Goal: Task Accomplishment & Management: Use online tool/utility

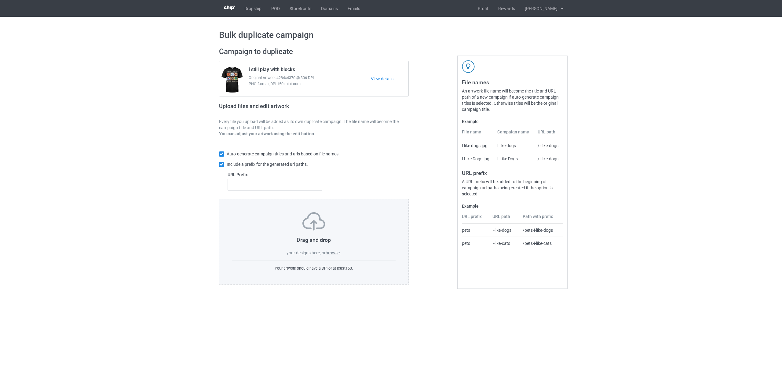
click at [332, 253] on label "browse" at bounding box center [333, 253] width 14 height 5
click at [0, 0] on input "browse" at bounding box center [0, 0] width 0 height 0
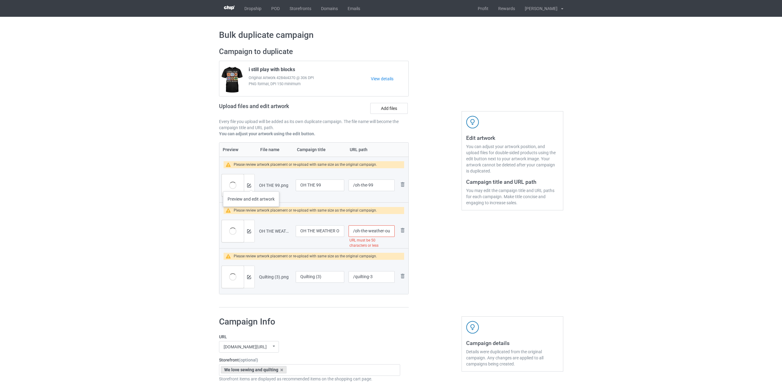
click at [251, 185] on div at bounding box center [249, 185] width 11 height 22
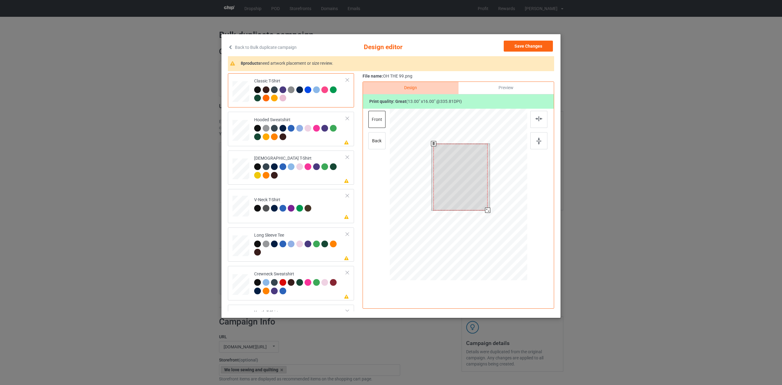
click at [490, 219] on div at bounding box center [459, 196] width 138 height 174
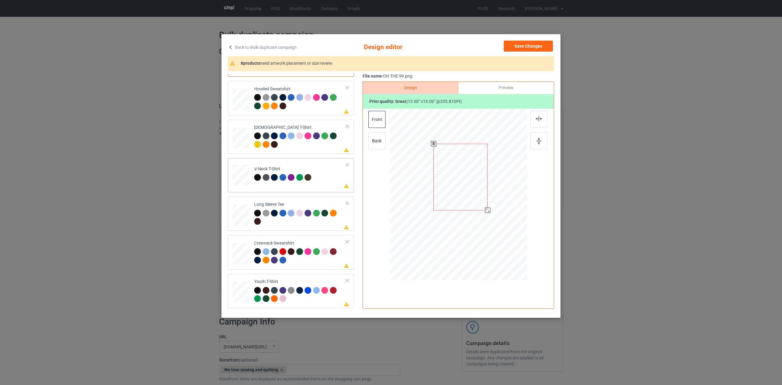
scroll to position [104, 0]
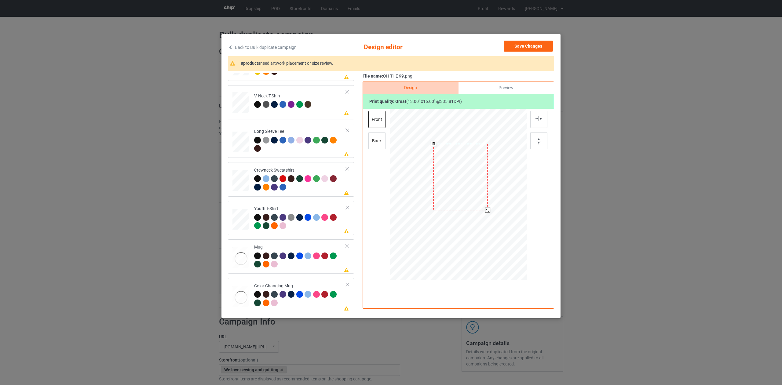
drag, startPoint x: 316, startPoint y: 285, endPoint x: 323, endPoint y: 282, distance: 8.2
click at [316, 285] on div "Color Changing Mug" at bounding box center [300, 294] width 92 height 23
drag, startPoint x: 490, startPoint y: 236, endPoint x: 476, endPoint y: 221, distance: 20.3
click at [477, 221] on div at bounding box center [478, 219] width 5 height 5
drag, startPoint x: 488, startPoint y: 204, endPoint x: 504, endPoint y: 204, distance: 15.3
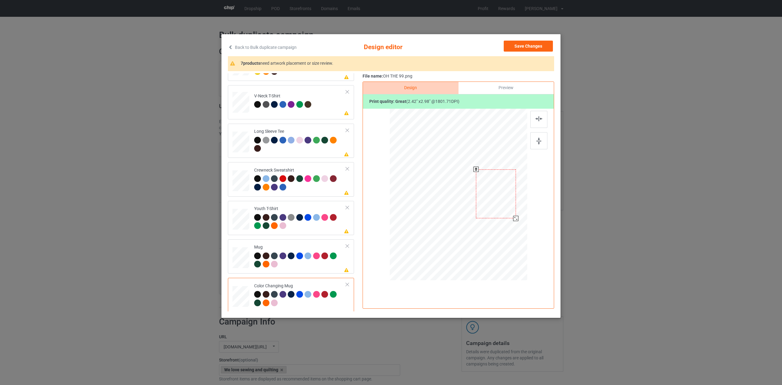
click at [503, 204] on div at bounding box center [496, 194] width 40 height 49
click at [524, 45] on button "Save Changes" at bounding box center [528, 46] width 49 height 11
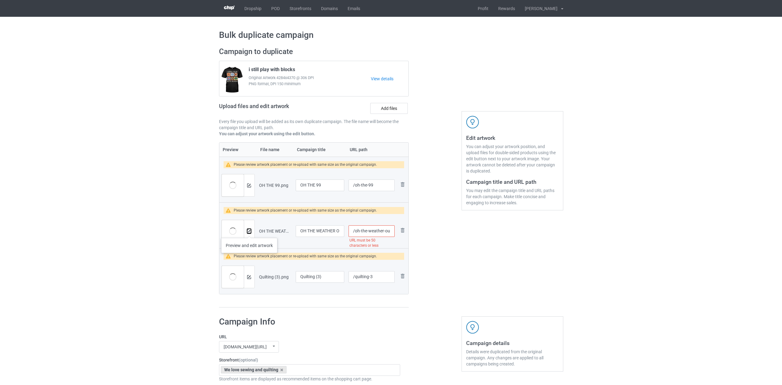
click at [249, 232] on img at bounding box center [249, 232] width 4 height 4
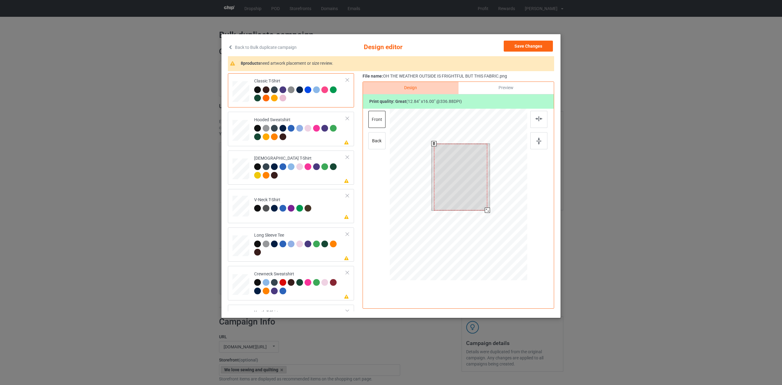
click at [490, 219] on div at bounding box center [459, 196] width 138 height 174
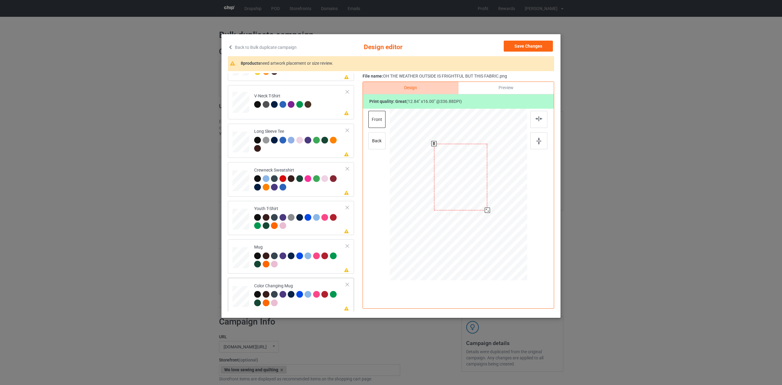
click at [307, 302] on div at bounding box center [300, 299] width 92 height 17
click at [487, 225] on div at bounding box center [459, 196] width 138 height 174
click at [470, 223] on div at bounding box center [459, 196] width 138 height 174
click at [500, 205] on div at bounding box center [496, 195] width 38 height 48
click at [516, 220] on div at bounding box center [515, 219] width 5 height 5
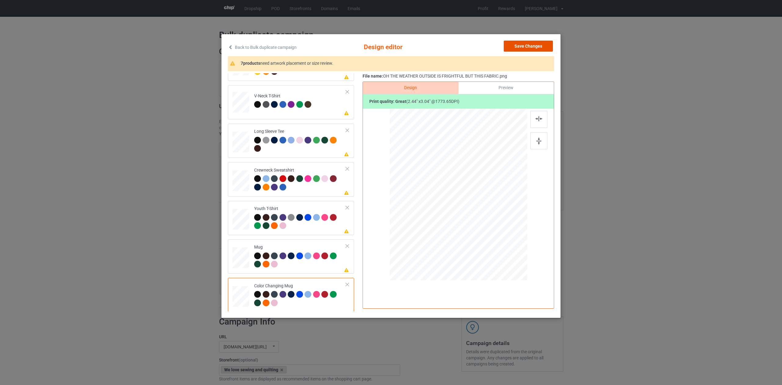
click at [528, 47] on button "Save Changes" at bounding box center [528, 46] width 49 height 11
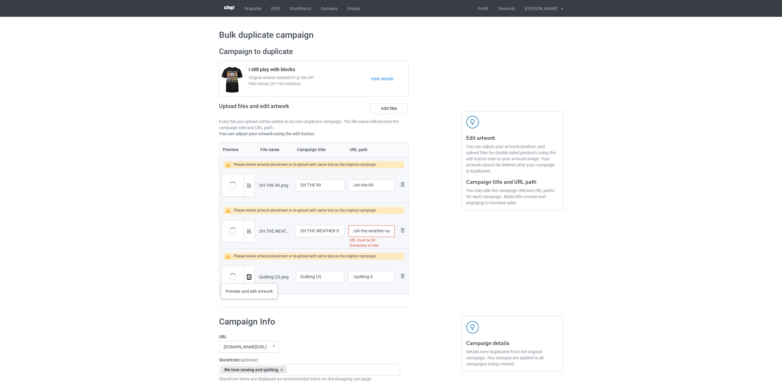
click at [249, 278] on img at bounding box center [249, 277] width 4 height 4
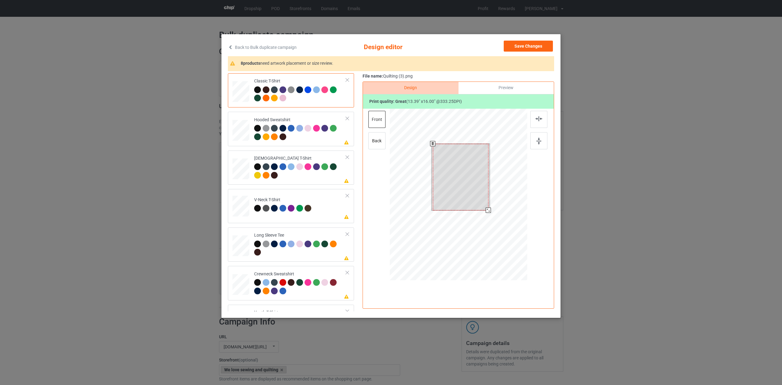
click at [493, 225] on div at bounding box center [459, 196] width 138 height 174
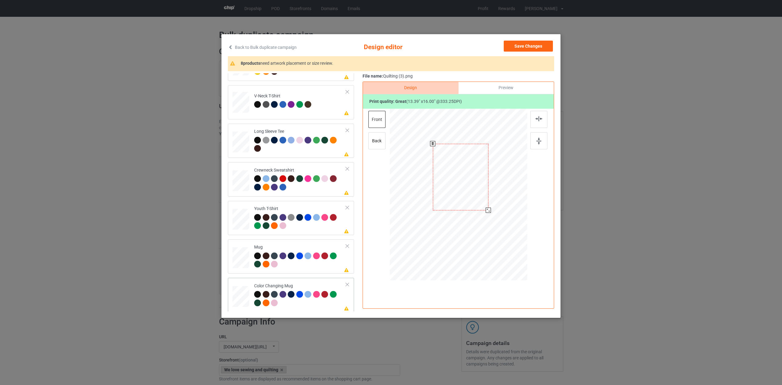
drag, startPoint x: 317, startPoint y: 282, endPoint x: 320, endPoint y: 282, distance: 3.4
click at [317, 283] on div "Color Changing Mug" at bounding box center [300, 294] width 92 height 23
drag, startPoint x: 500, startPoint y: 244, endPoint x: 477, endPoint y: 221, distance: 32.6
click at [478, 221] on div at bounding box center [479, 219] width 5 height 5
drag, startPoint x: 476, startPoint y: 205, endPoint x: 494, endPoint y: 205, distance: 18.6
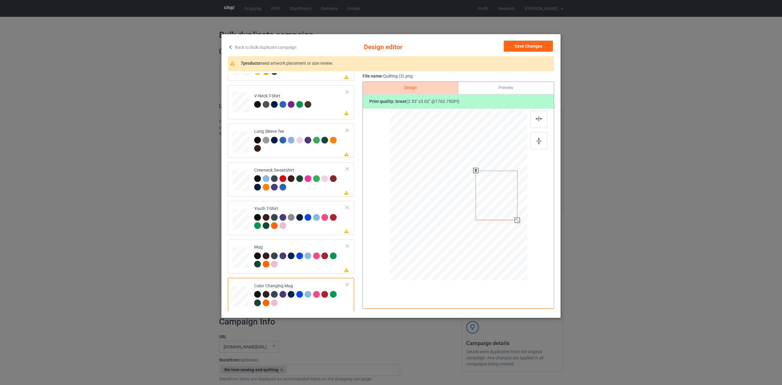
click at [494, 205] on div at bounding box center [497, 196] width 42 height 50
click at [516, 219] on div at bounding box center [516, 219] width 5 height 5
click at [502, 212] on div at bounding box center [496, 195] width 39 height 47
click at [522, 46] on button "Save Changes" at bounding box center [528, 46] width 49 height 11
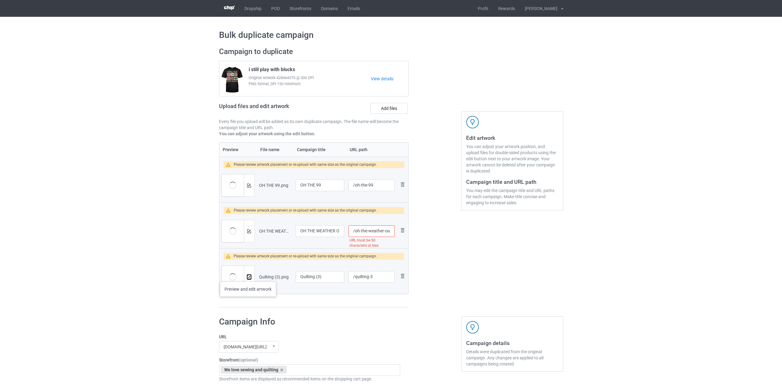
click at [248, 276] on img at bounding box center [249, 277] width 4 height 4
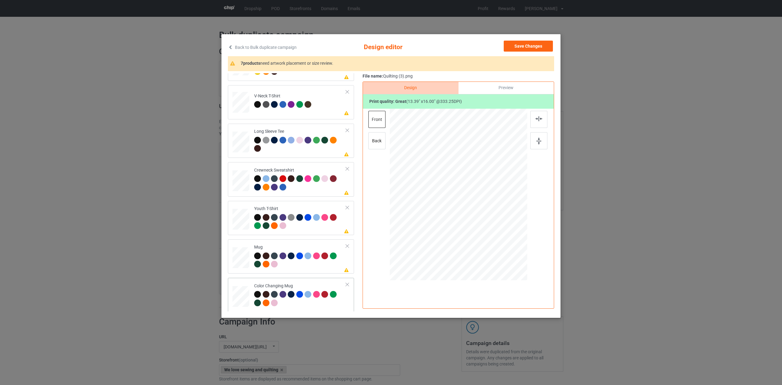
click at [308, 285] on div "Color Changing Mug" at bounding box center [300, 294] width 92 height 23
click at [517, 221] on div at bounding box center [516, 219] width 5 height 5
click at [532, 44] on button "Save Changes" at bounding box center [528, 46] width 49 height 11
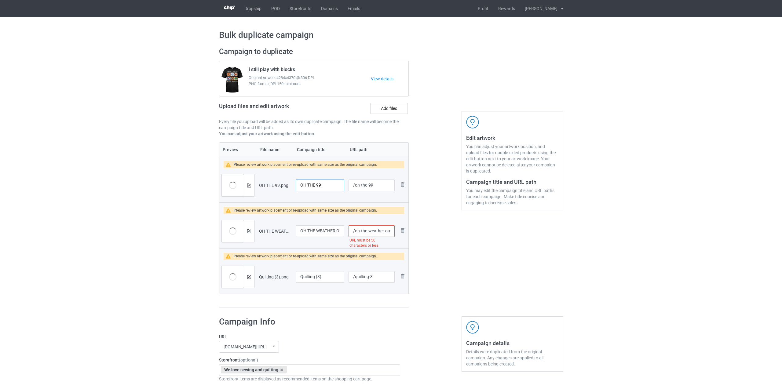
drag, startPoint x: 327, startPoint y: 186, endPoint x: 273, endPoint y: 182, distance: 54.5
click at [273, 182] on tr "Preview and edit artwork OH THE 99.png OH THE 99 /oh-the-99 Remove file" at bounding box center [313, 185] width 189 height 34
drag, startPoint x: 318, startPoint y: 187, endPoint x: 266, endPoint y: 181, distance: 52.7
click at [266, 180] on tr "Preview and edit artwork OH THE 99.png Quilting /oh-the-99 Remove file" at bounding box center [313, 185] width 189 height 34
type input "Quilting"
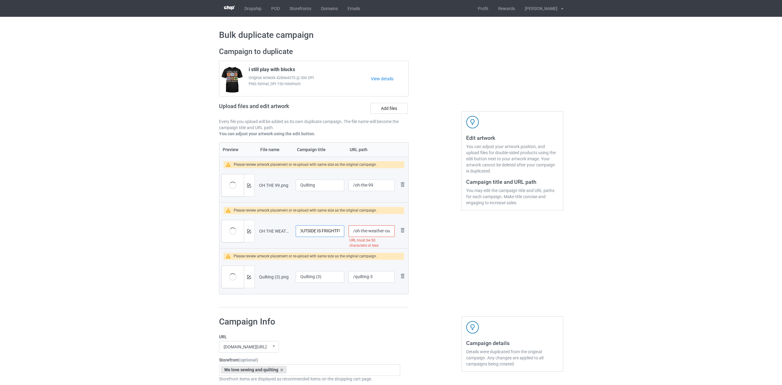
scroll to position [0, 77]
drag, startPoint x: 298, startPoint y: 230, endPoint x: 343, endPoint y: 241, distance: 46.5
click at [343, 241] on td "OH THE WEATHER OUTSIDE IS FRIGHTFUL BUT THIS FABRIC" at bounding box center [320, 231] width 53 height 34
paste input "Quilting"
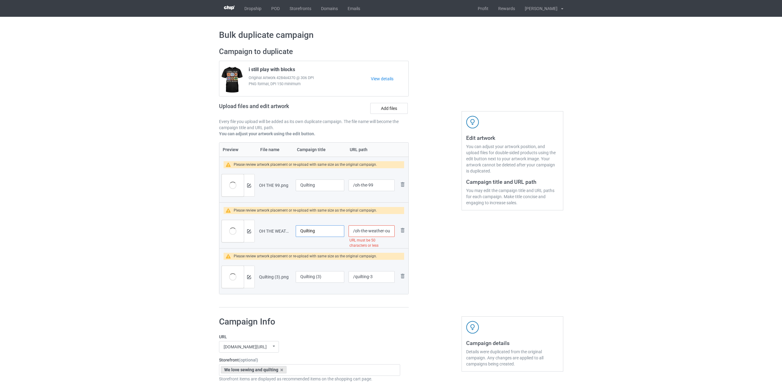
type input "Quilting"
drag, startPoint x: 332, startPoint y: 277, endPoint x: 290, endPoint y: 277, distance: 41.9
click at [290, 277] on tr "Preview and edit artwork Quilting (3).png Quilting (3) /quilting-3 Remove file" at bounding box center [313, 277] width 189 height 34
paste input "text"
type input "Quilting"
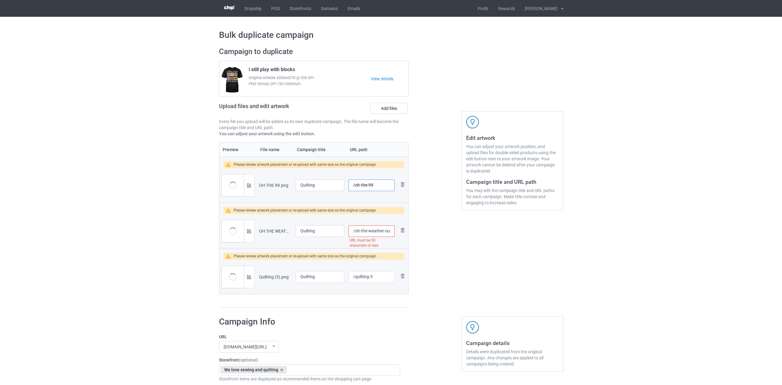
drag, startPoint x: 360, startPoint y: 186, endPoint x: 385, endPoint y: 192, distance: 26.2
click at [385, 191] on div "/oh-the-99" at bounding box center [372, 186] width 46 height 12
drag, startPoint x: 377, startPoint y: 187, endPoint x: 355, endPoint y: 187, distance: 22.0
click at [355, 187] on input "/oht9" at bounding box center [372, 186] width 46 height 12
type input "/oht9"
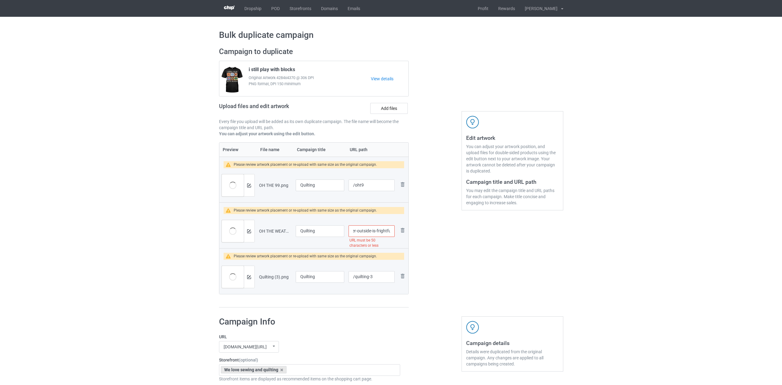
scroll to position [0, 57]
drag, startPoint x: 355, startPoint y: 232, endPoint x: 391, endPoint y: 242, distance: 37.6
click at [391, 237] on div "/oh-the-weather-outside-is-frightful-but-this-fabric URL must be 50 characters …" at bounding box center [372, 232] width 46 height 12
paste input "t9"
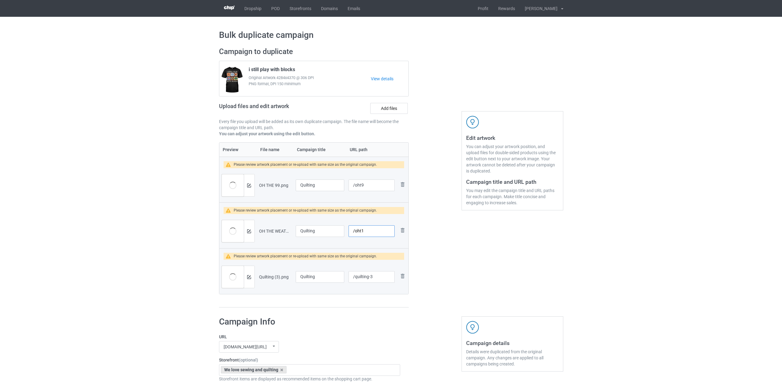
type input "/oht1"
drag, startPoint x: 356, startPoint y: 278, endPoint x: 400, endPoint y: 282, distance: 43.6
click at [400, 282] on tr "Preview and edit artwork Quilting (3).png Quilting /quilting-3 Remove file" at bounding box center [313, 277] width 189 height 34
paste input "oht9"
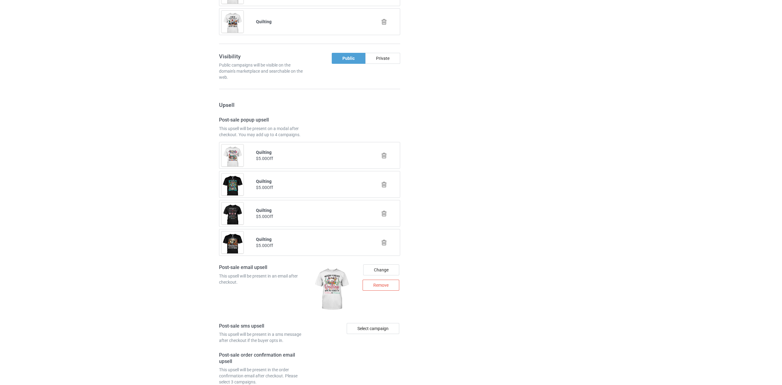
scroll to position [822, 0]
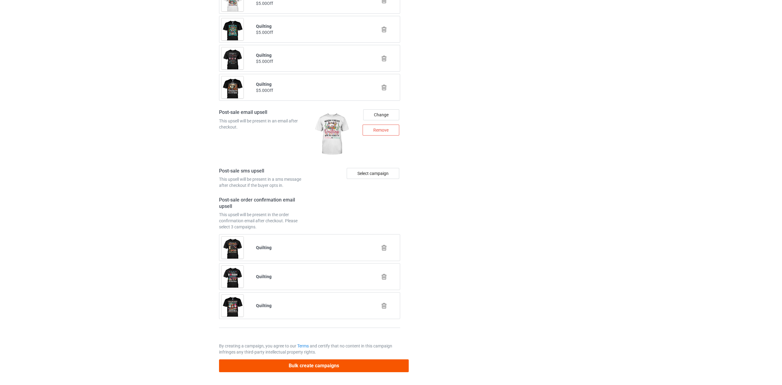
type input "/oht2"
drag, startPoint x: 324, startPoint y: 367, endPoint x: 340, endPoint y: 359, distance: 17.8
click at [324, 367] on button "Bulk create campaigns" at bounding box center [314, 366] width 190 height 13
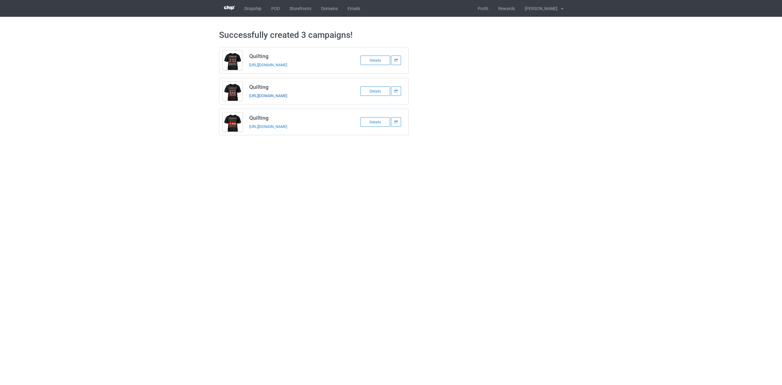
drag, startPoint x: 306, startPoint y: 96, endPoint x: 294, endPoint y: 96, distance: 11.9
click at [294, 96] on div "https://www.famcxs.com/oht1" at bounding box center [292, 96] width 86 height 6
copy link "oht1"
click at [397, 90] on icon at bounding box center [396, 91] width 4 height 3
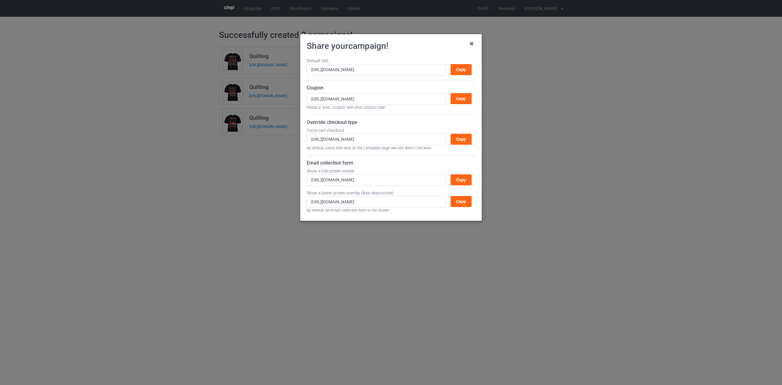
drag, startPoint x: 462, startPoint y: 70, endPoint x: 482, endPoint y: 53, distance: 27.1
click at [461, 70] on div "Copy" at bounding box center [461, 69] width 21 height 11
copy link "oht1"
